Goal: Transaction & Acquisition: Subscribe to service/newsletter

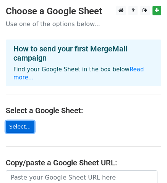
click at [20, 121] on link "Select..." at bounding box center [20, 127] width 29 height 12
click at [26, 121] on link "Select..." at bounding box center [20, 127] width 29 height 12
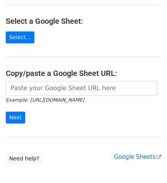
scroll to position [115, 0]
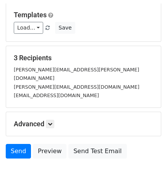
scroll to position [115, 0]
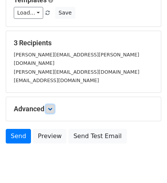
click at [51, 105] on link at bounding box center [50, 109] width 8 height 8
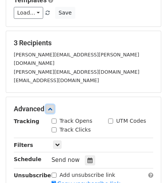
click at [51, 105] on link at bounding box center [50, 109] width 8 height 8
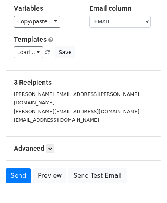
scroll to position [77, 0]
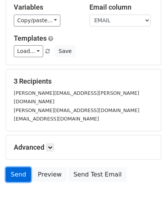
click at [20, 167] on link "Send" at bounding box center [18, 174] width 25 height 15
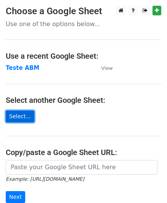
click at [25, 113] on link "Select..." at bounding box center [20, 116] width 29 height 12
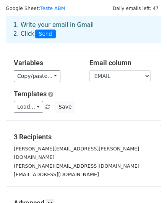
scroll to position [110, 0]
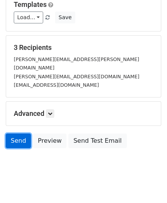
click at [23, 133] on link "Send" at bounding box center [18, 140] width 25 height 15
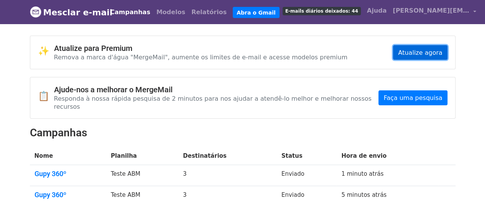
click at [421, 56] on font "Atualize agora" at bounding box center [420, 52] width 44 height 7
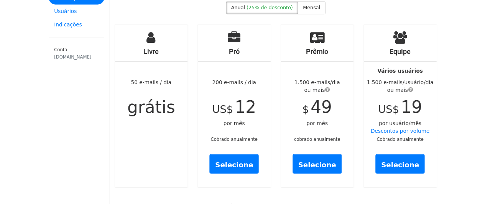
scroll to position [77, 0]
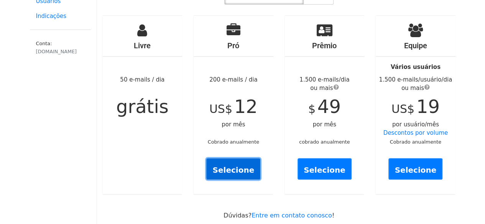
click at [233, 158] on link "Selecione" at bounding box center [233, 168] width 54 height 21
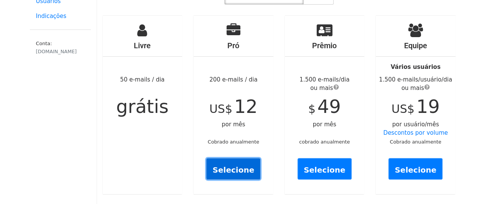
click at [240, 165] on font "Selecione" at bounding box center [233, 169] width 42 height 9
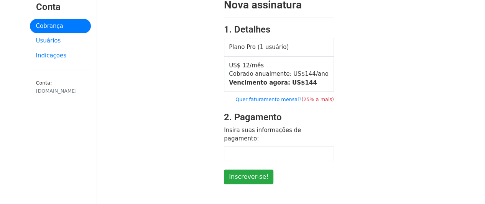
scroll to position [38, 0]
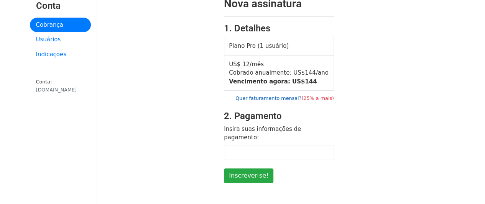
click at [284, 97] on font "Quer faturamento mensal?" at bounding box center [268, 98] width 66 height 6
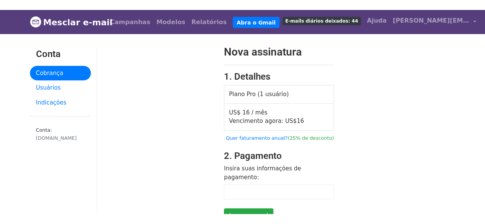
scroll to position [38, 0]
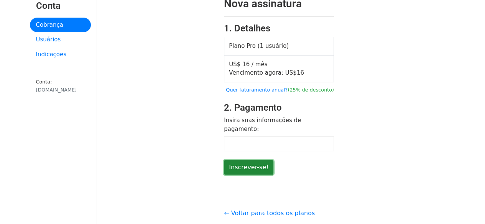
click at [260, 160] on input "Inscrever-se!" at bounding box center [248, 167] width 49 height 15
click at [241, 160] on input "Inscrever-se!" at bounding box center [248, 167] width 49 height 15
type input "Sign up!"
